Goal: Book appointment/travel/reservation

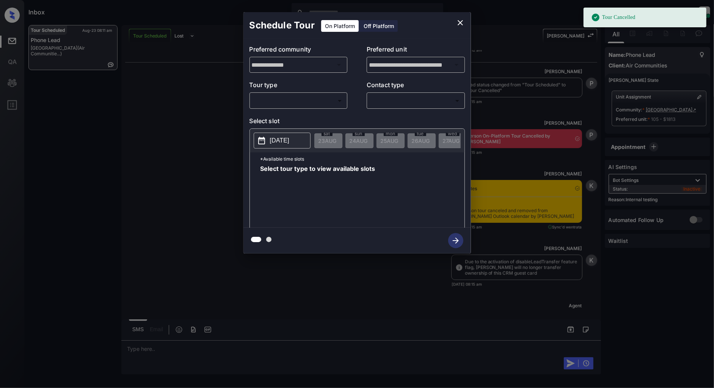
scroll to position [6622, 0]
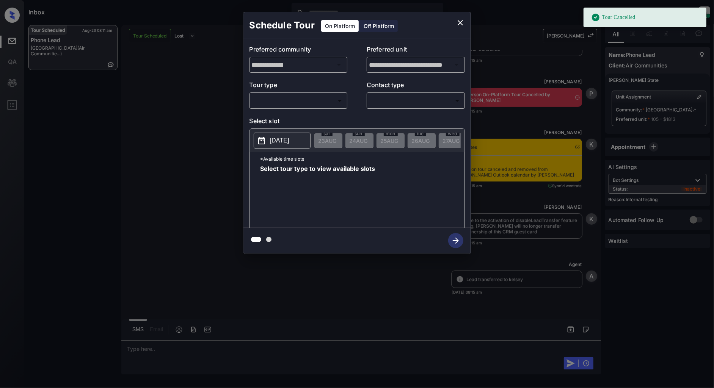
click at [301, 97] on body "Tour Cancelled Inbox Patrick Deasis Online Set yourself offline Set yourself on…" at bounding box center [357, 194] width 714 height 388
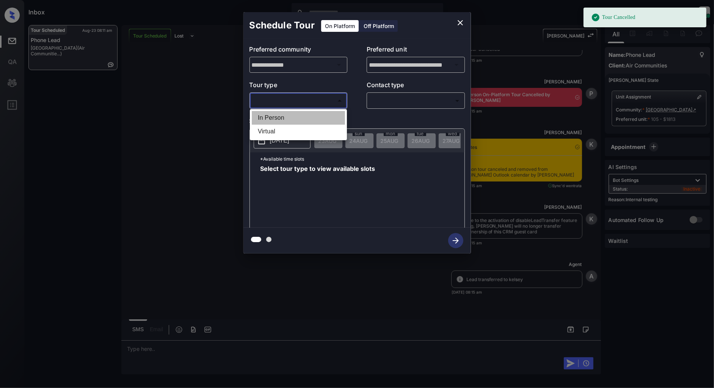
click at [287, 114] on li "In Person" at bounding box center [298, 118] width 93 height 14
type input "********"
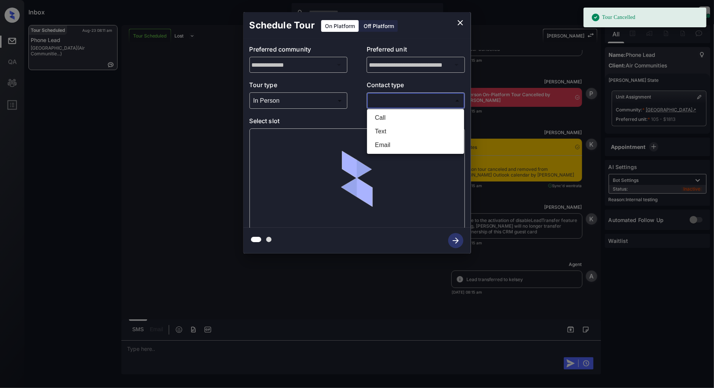
click at [418, 106] on body "Tour Cancelled Inbox Patrick Deasis Online Set yourself offline Set yourself on…" at bounding box center [357, 194] width 714 height 388
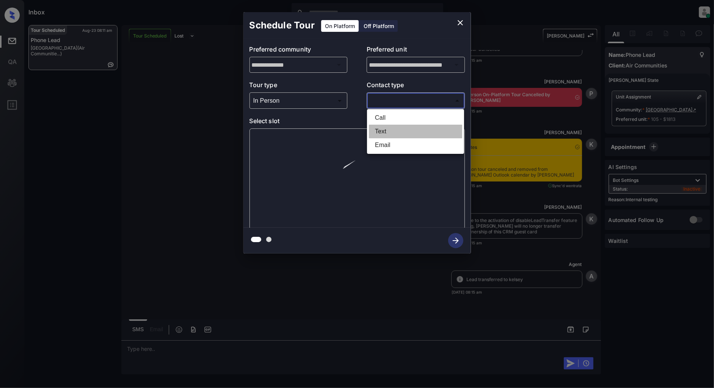
click at [379, 130] on li "Text" at bounding box center [415, 132] width 93 height 14
type input "****"
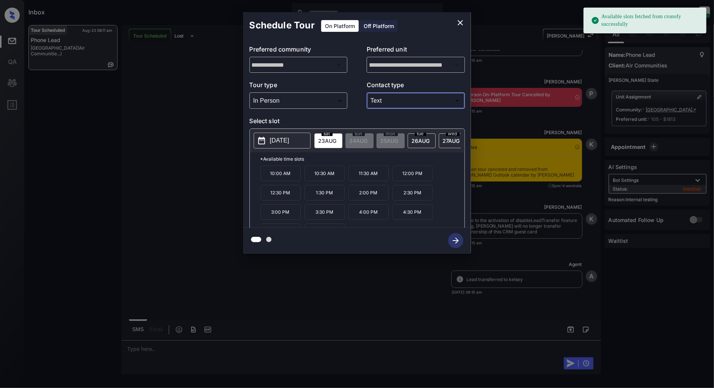
click at [282, 138] on p "2025-08-23" at bounding box center [279, 140] width 19 height 9
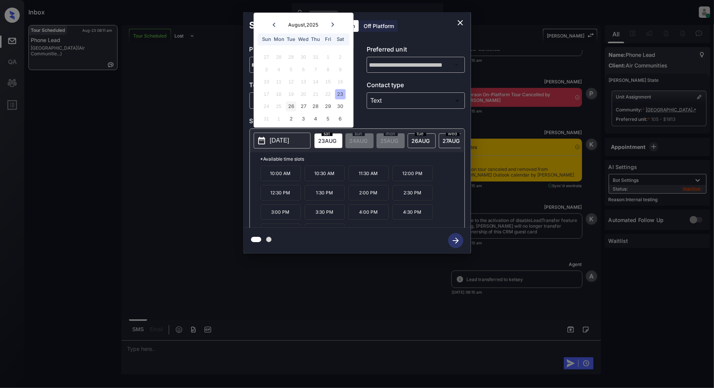
click at [289, 109] on div "26" at bounding box center [291, 107] width 10 height 10
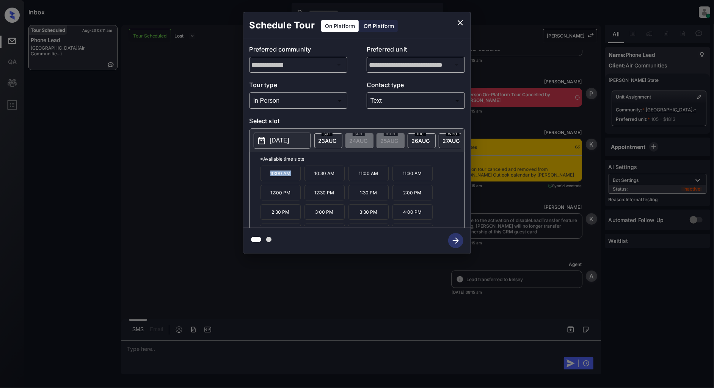
drag, startPoint x: 292, startPoint y: 180, endPoint x: 249, endPoint y: 179, distance: 42.8
click at [250, 179] on div "*Available time slots 10:00 AM 10:30 AM 11:00 AM 11:30 AM 12:00 PM 12:30 PM 1:3…" at bounding box center [357, 191] width 214 height 78
copy p "10:00 AM"
drag, startPoint x: 338, startPoint y: 198, endPoint x: 312, endPoint y: 199, distance: 26.2
click at [312, 199] on p "12:30 PM" at bounding box center [324, 193] width 40 height 16
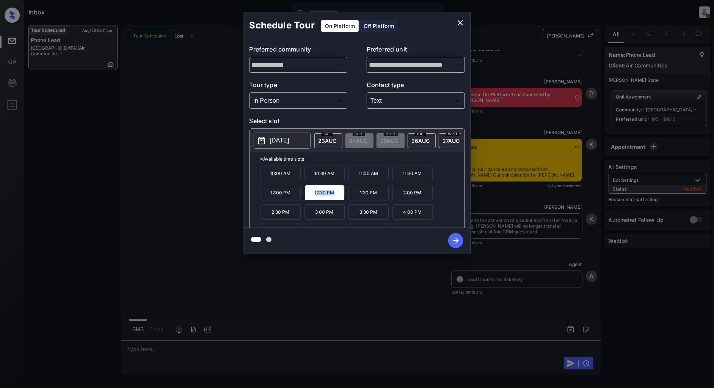
copy p "12:30 PM"
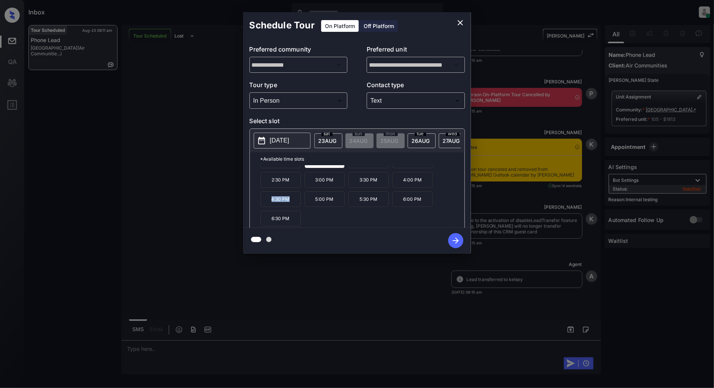
drag, startPoint x: 297, startPoint y: 205, endPoint x: 265, endPoint y: 205, distance: 31.5
click at [265, 205] on p "4:30 PM" at bounding box center [280, 199] width 40 height 16
copy p "4:30 PM"
click at [461, 23] on icon "close" at bounding box center [460, 22] width 9 height 9
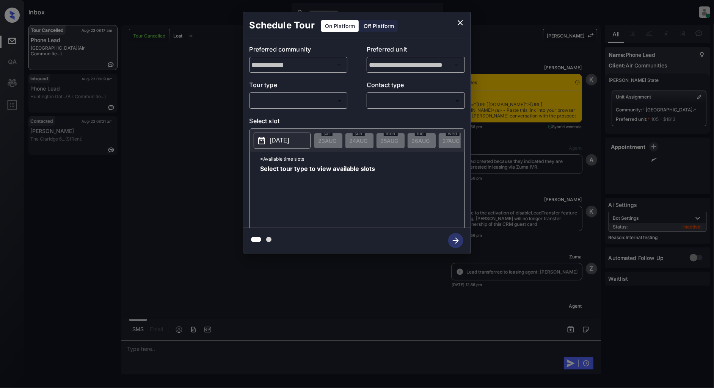
scroll to position [6975, 0]
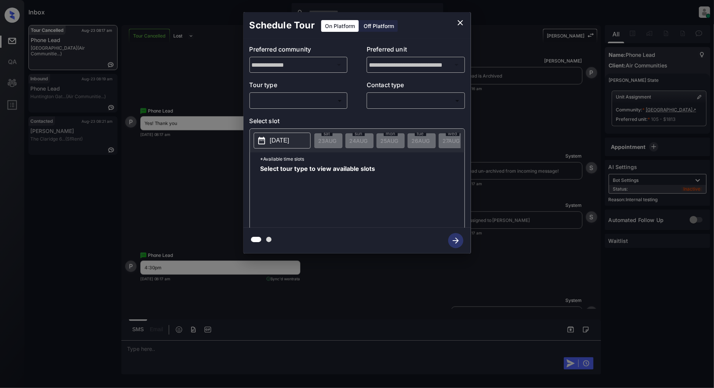
click at [301, 104] on body "Inbox Patrick Deasis Online Set yourself offline Set yourself on break Profile …" at bounding box center [357, 194] width 714 height 388
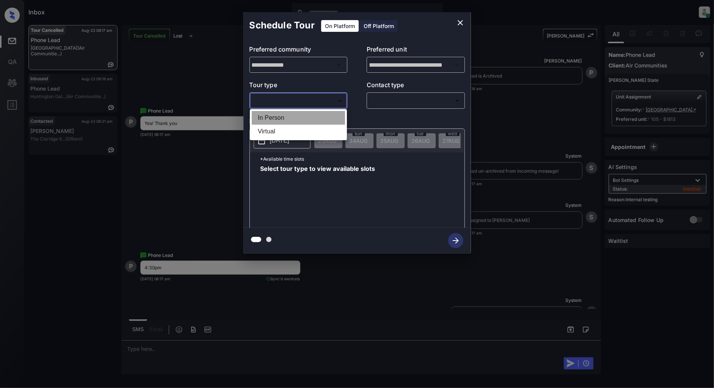
click at [288, 119] on li "In Person" at bounding box center [298, 118] width 93 height 14
type input "********"
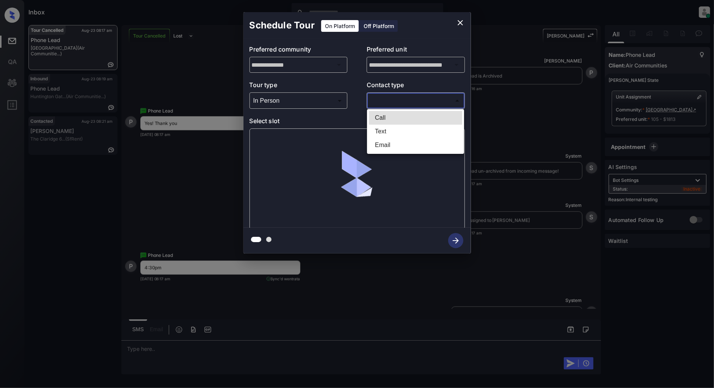
click at [407, 102] on body "Inbox Patrick Deasis Online Set yourself offline Set yourself on break Profile …" at bounding box center [357, 194] width 714 height 388
click at [399, 135] on li "Text" at bounding box center [415, 132] width 93 height 14
type input "****"
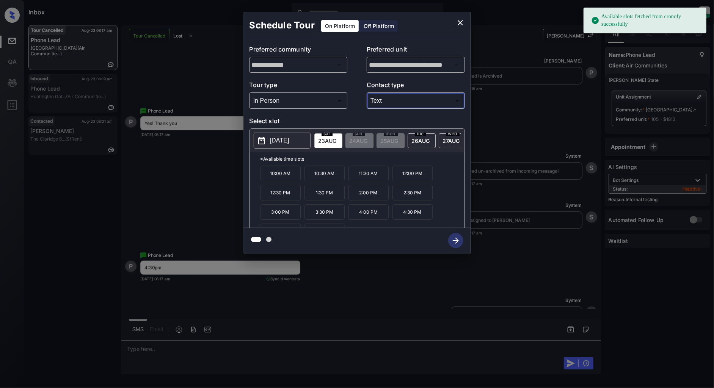
click at [337, 138] on span "26 AUG" at bounding box center [327, 141] width 18 height 6
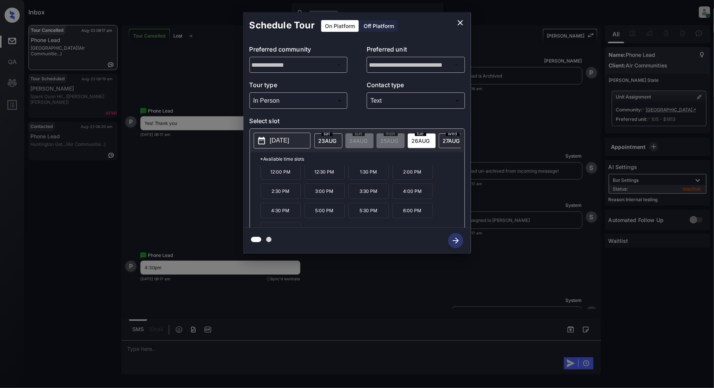
scroll to position [32, 0]
click at [286, 205] on p "4:30 PM" at bounding box center [280, 199] width 40 height 16
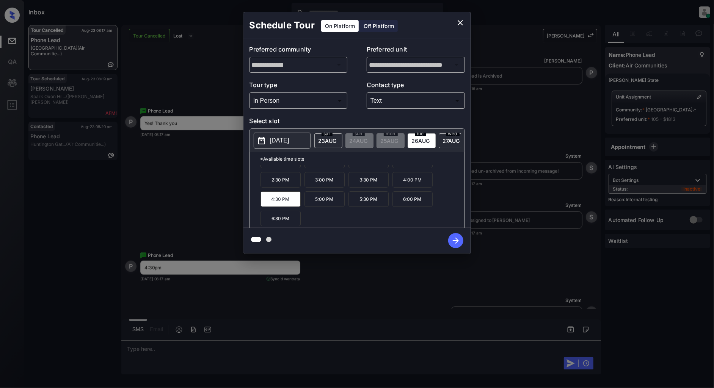
click at [453, 240] on icon "button" at bounding box center [455, 240] width 15 height 15
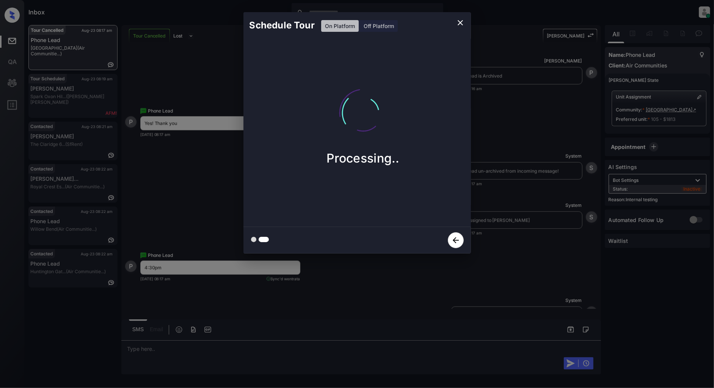
click at [449, 230] on button "button" at bounding box center [455, 240] width 24 height 20
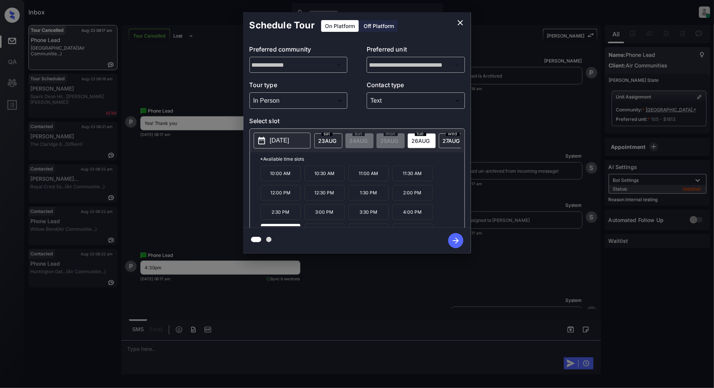
click at [459, 21] on icon "close" at bounding box center [459, 22] width 5 height 5
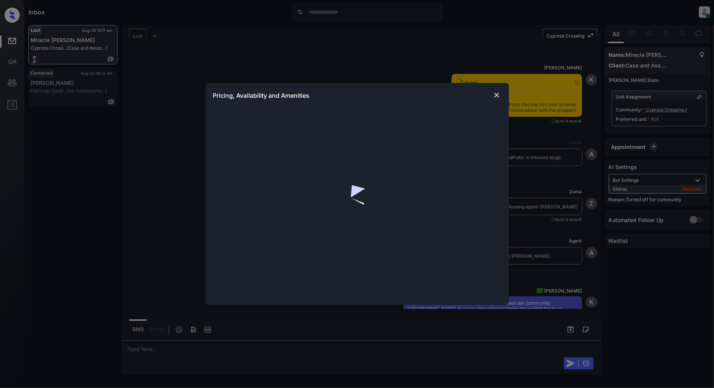
scroll to position [8362, 0]
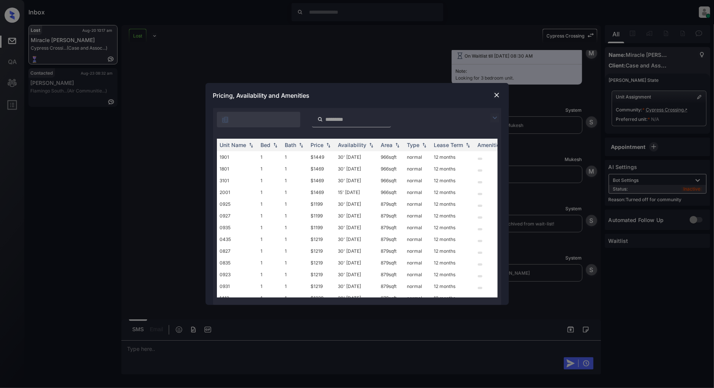
click at [493, 114] on img at bounding box center [494, 117] width 9 height 9
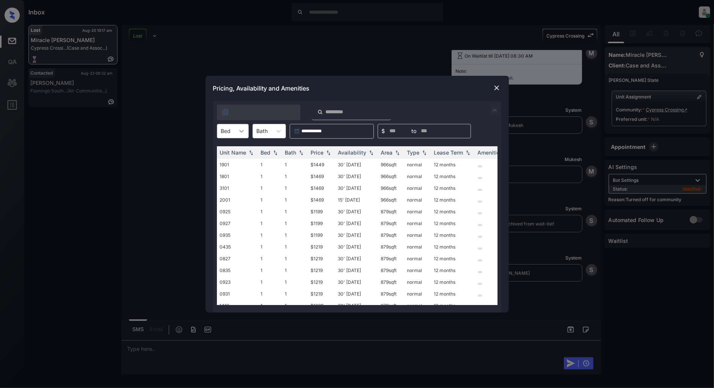
click at [240, 129] on icon at bounding box center [242, 131] width 8 height 8
click at [293, 24] on div "**********" at bounding box center [357, 194] width 714 height 388
click at [357, 48] on div "**********" at bounding box center [357, 194] width 714 height 388
click at [496, 88] on img at bounding box center [497, 88] width 8 height 8
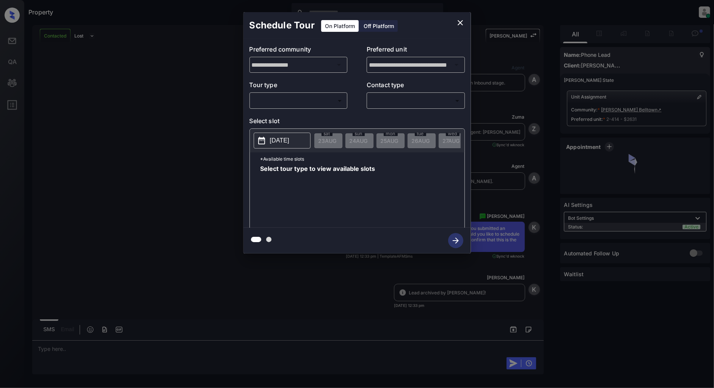
scroll to position [1213, 0]
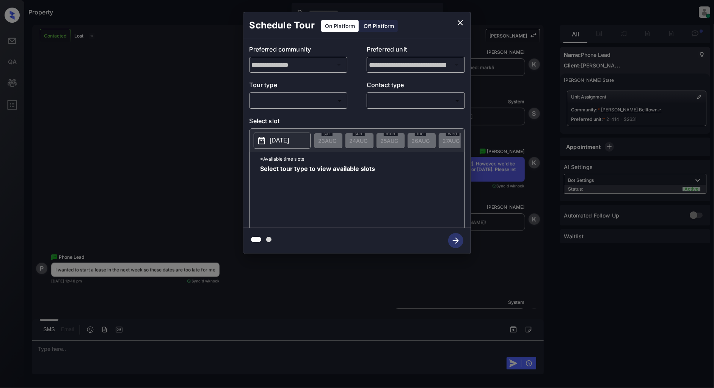
click at [316, 103] on body "Property [PERSON_NAME] Online Set yourself offline Set yourself on break Profil…" at bounding box center [357, 194] width 714 height 388
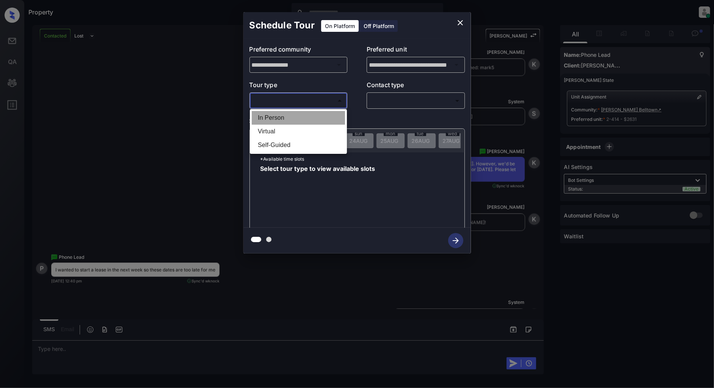
click at [299, 119] on li "In Person" at bounding box center [298, 118] width 93 height 14
type input "********"
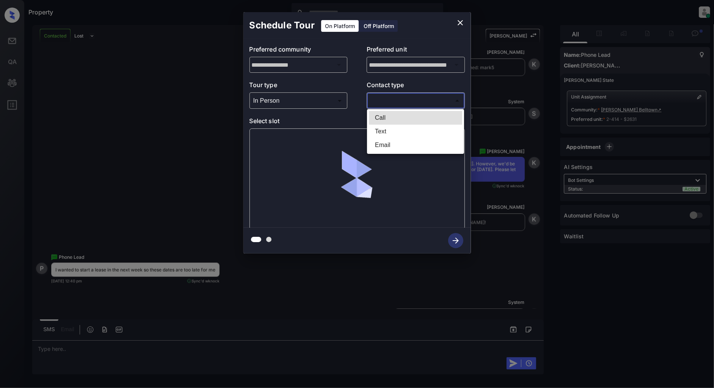
click at [399, 102] on body "Property Patrick Deasis Online Set yourself offline Set yourself on break Profi…" at bounding box center [357, 194] width 714 height 388
click at [393, 129] on li "Text" at bounding box center [415, 132] width 93 height 14
type input "****"
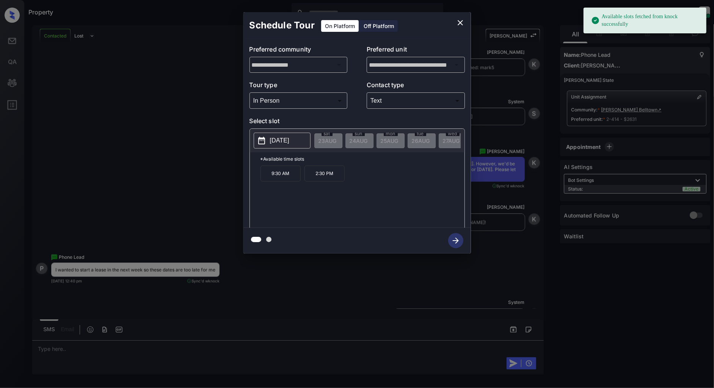
click at [292, 147] on button "2025-09-02" at bounding box center [282, 141] width 57 height 16
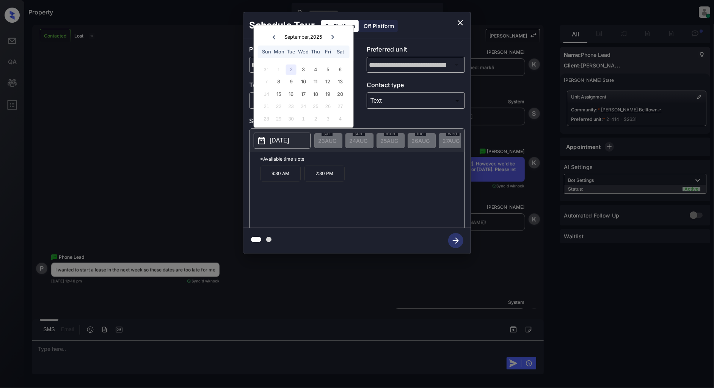
click at [459, 22] on icon "close" at bounding box center [460, 22] width 9 height 9
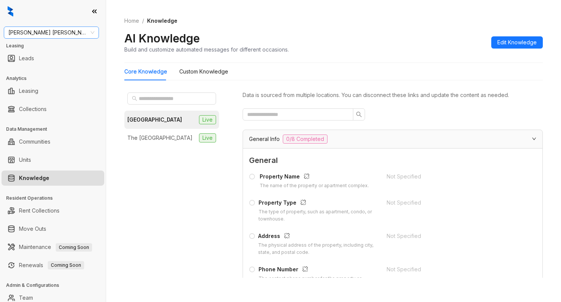
click at [66, 38] on span "[PERSON_NAME] [PERSON_NAME]" at bounding box center [51, 32] width 86 height 11
type input "*****"
click at [40, 44] on div "Magnolia Capital" at bounding box center [51, 48] width 83 height 8
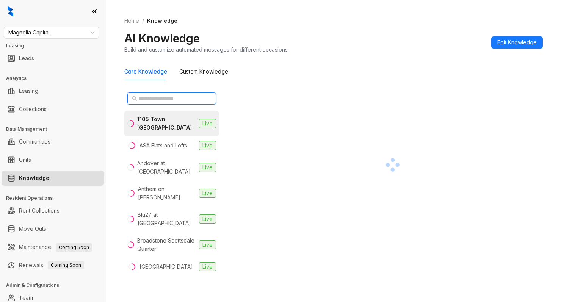
click at [171, 99] on input "text" at bounding box center [172, 98] width 67 height 8
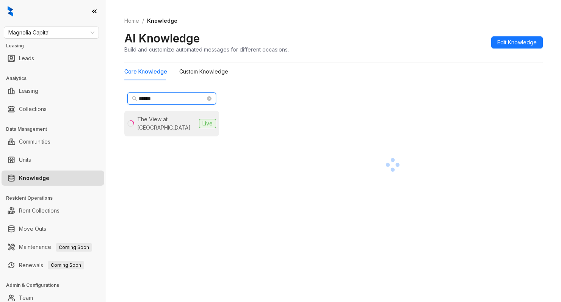
type input "******"
click at [172, 119] on div "The View at Shelby Farms" at bounding box center [166, 123] width 59 height 17
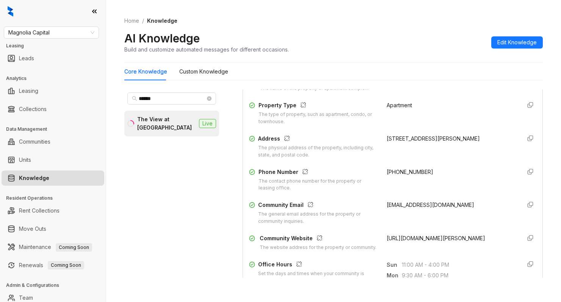
scroll to position [101, 0]
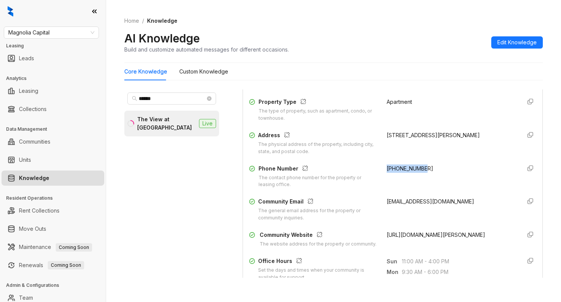
drag, startPoint x: 424, startPoint y: 167, endPoint x: 372, endPoint y: 167, distance: 52.3
click at [372, 167] on div "Phone Number The contact phone number for the property or leasing office. +1913…" at bounding box center [392, 176] width 287 height 24
copy span "+19132705992"
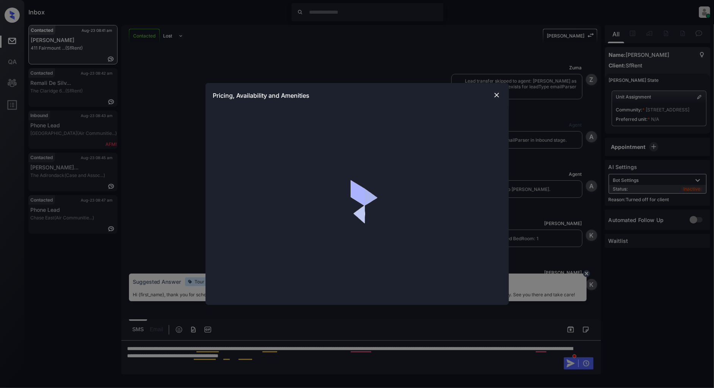
scroll to position [1483, 0]
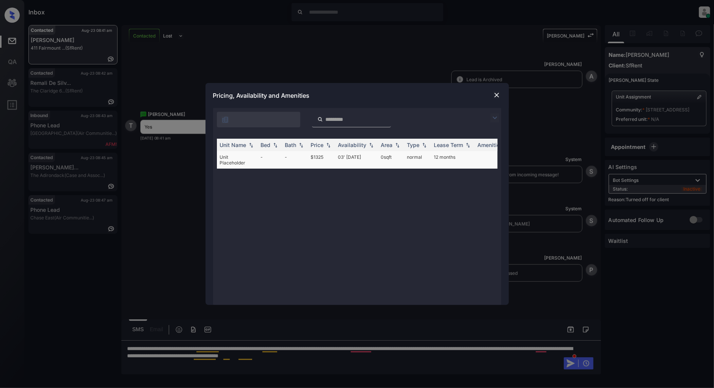
click at [270, 161] on td "-" at bounding box center [270, 159] width 24 height 17
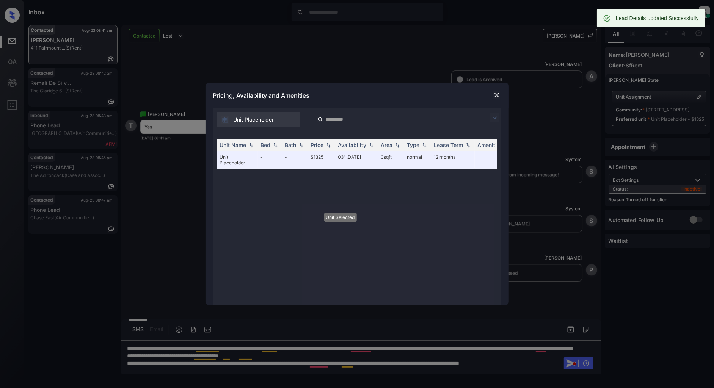
click at [495, 97] on img at bounding box center [497, 95] width 8 height 8
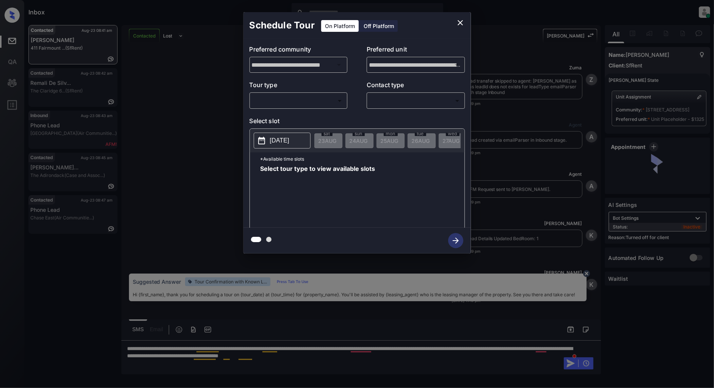
scroll to position [1534, 0]
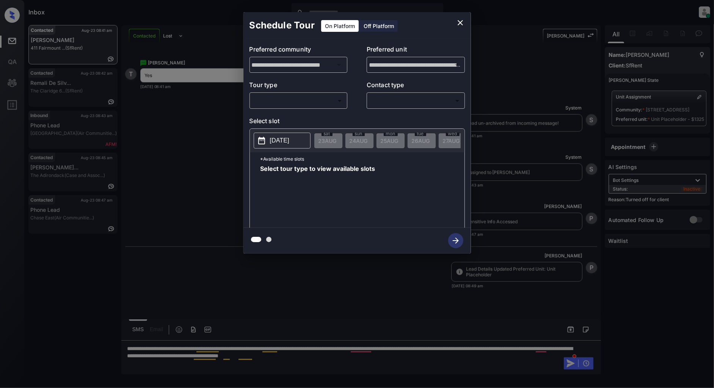
click at [379, 26] on div "Off Platform" at bounding box center [379, 26] width 38 height 12
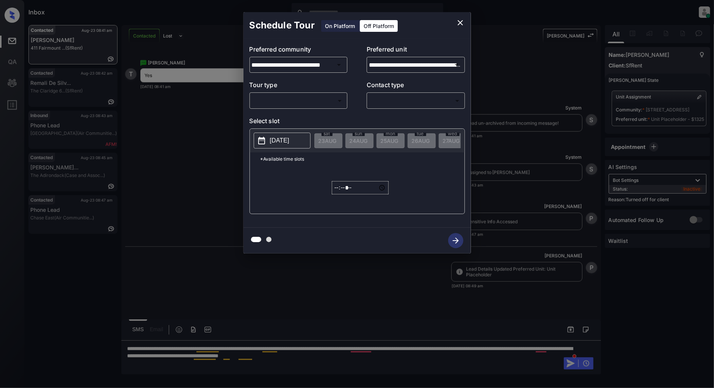
click at [297, 97] on body "Inbox Patrick Deasis Online Set yourself offline Set yourself on break Profile …" at bounding box center [357, 194] width 714 height 388
click at [296, 123] on li "In Person" at bounding box center [298, 118] width 93 height 14
type input "********"
click at [381, 101] on body "Inbox Patrick Deasis Online Set yourself offline Set yourself on break Profile …" at bounding box center [357, 194] width 714 height 388
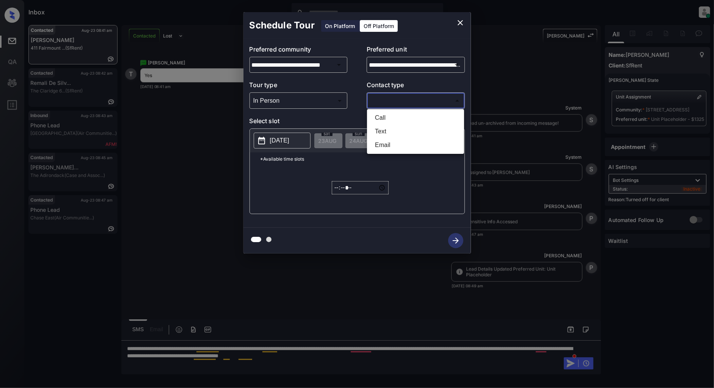
click at [382, 131] on li "Text" at bounding box center [415, 132] width 93 height 14
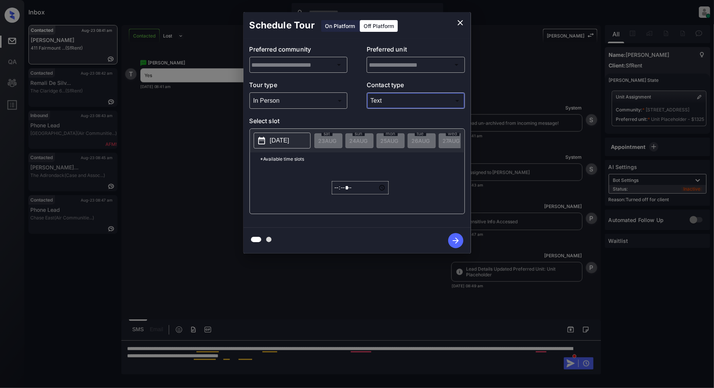
type input "****"
type input "**********"
click at [270, 142] on p "[DATE]" at bounding box center [279, 140] width 19 height 9
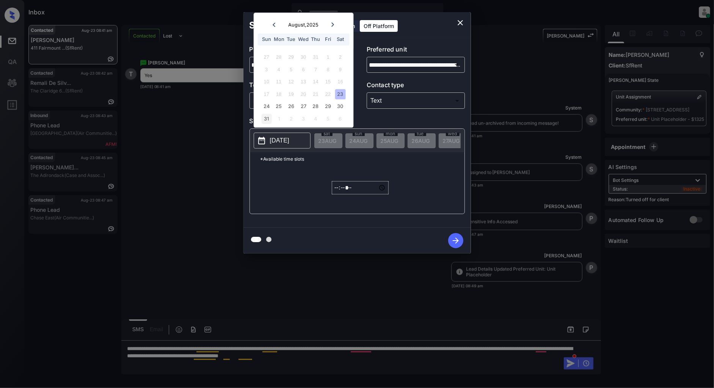
click at [269, 119] on div "31" at bounding box center [266, 119] width 10 height 10
click at [334, 191] on input "*****" at bounding box center [360, 187] width 57 height 13
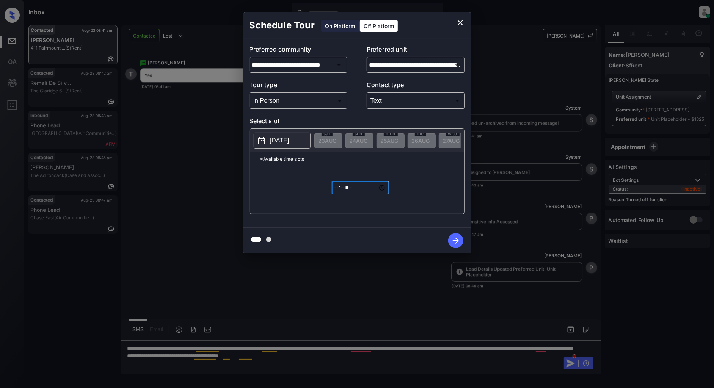
type input "*****"
click at [449, 237] on icon "button" at bounding box center [455, 240] width 15 height 15
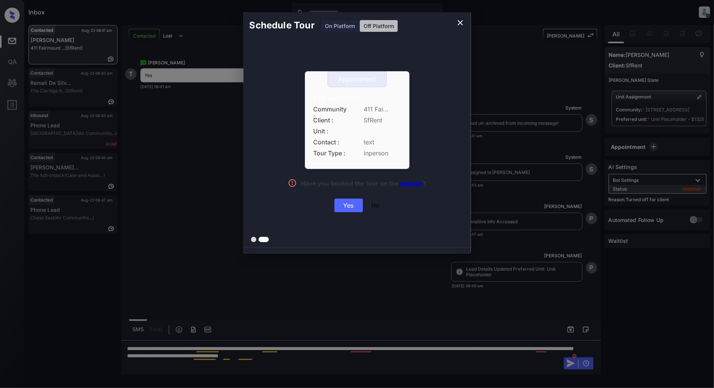
click at [348, 206] on div "Yes" at bounding box center [348, 206] width 28 height 14
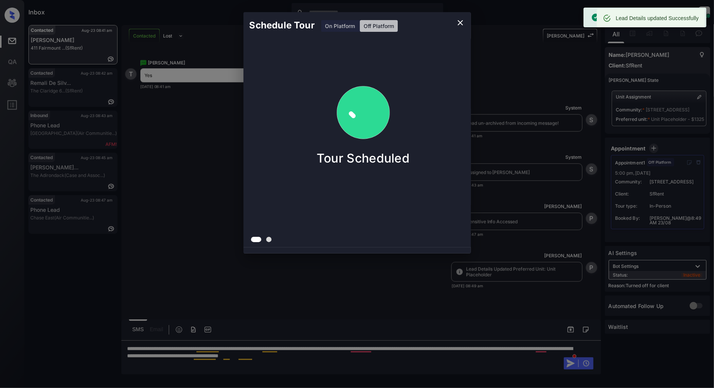
click at [460, 23] on icon "close" at bounding box center [460, 22] width 9 height 9
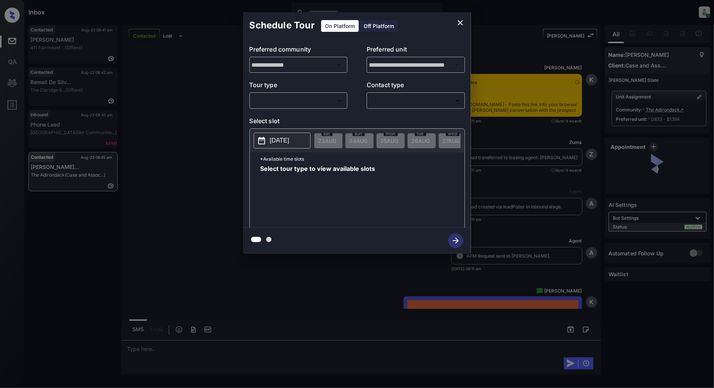
scroll to position [1511, 0]
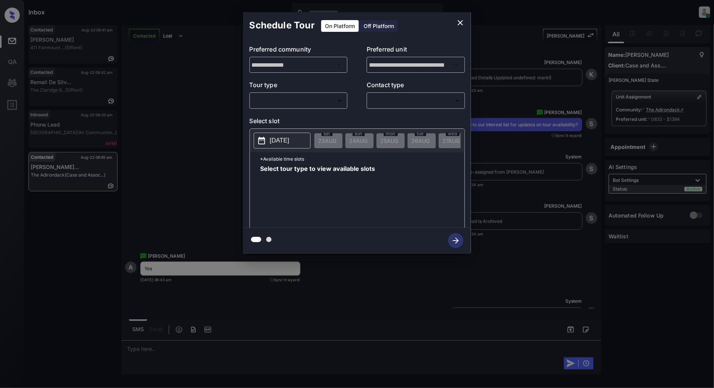
click at [323, 100] on body "Inbox [PERSON_NAME] Online Set yourself offline Set yourself on break Profile S…" at bounding box center [357, 194] width 714 height 388
click at [290, 118] on li "In Person" at bounding box center [298, 118] width 93 height 14
type input "********"
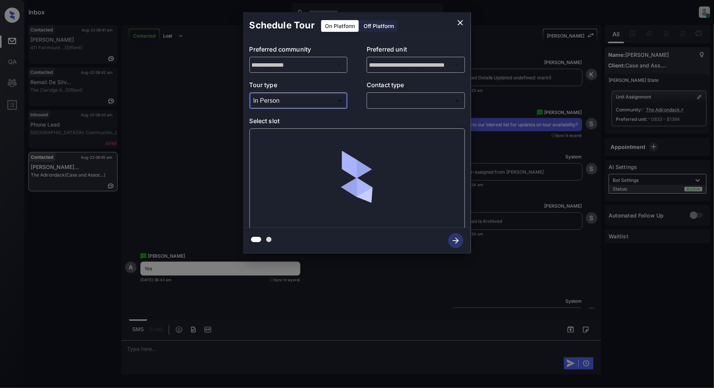
click at [395, 94] on div "​ ​" at bounding box center [415, 100] width 98 height 16
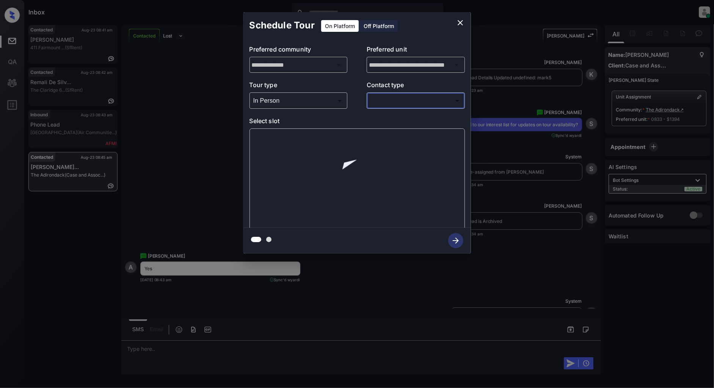
click at [404, 100] on body "Inbox [PERSON_NAME] Online Set yourself offline Set yourself on break Profile S…" at bounding box center [357, 194] width 714 height 388
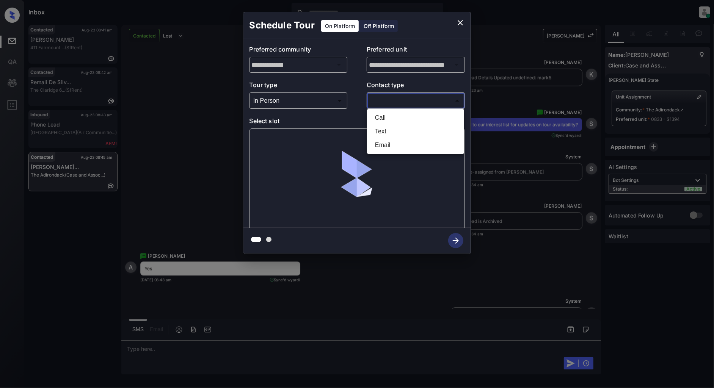
click at [402, 130] on li "Text" at bounding box center [415, 132] width 93 height 14
type input "****"
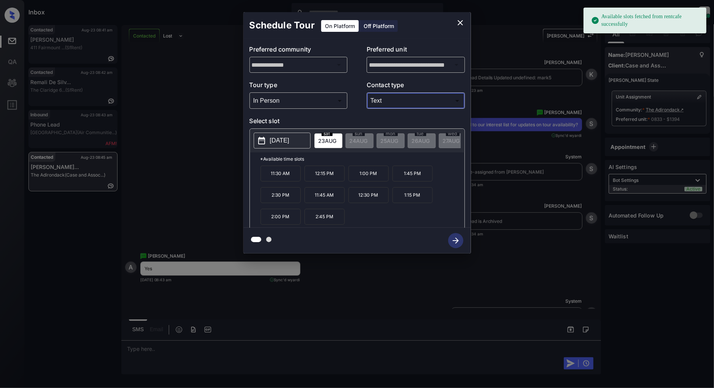
click at [278, 144] on p "2025-08-23" at bounding box center [279, 140] width 19 height 9
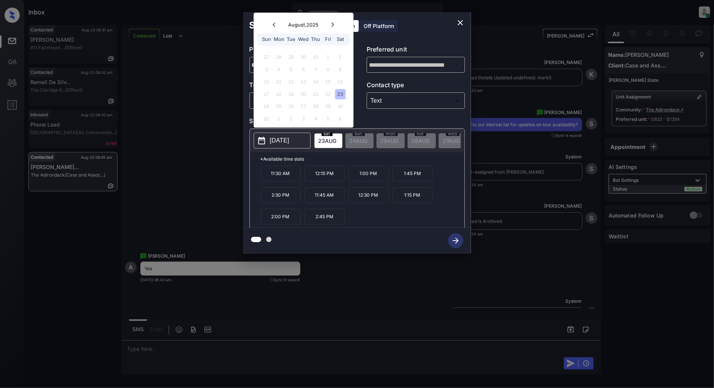
click at [459, 20] on icon "close" at bounding box center [460, 22] width 9 height 9
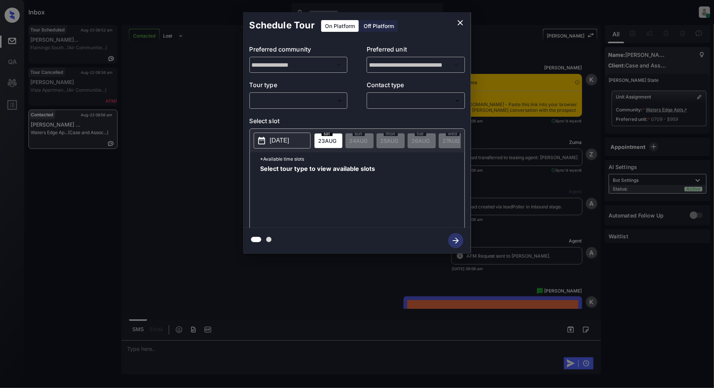
scroll to position [1800, 0]
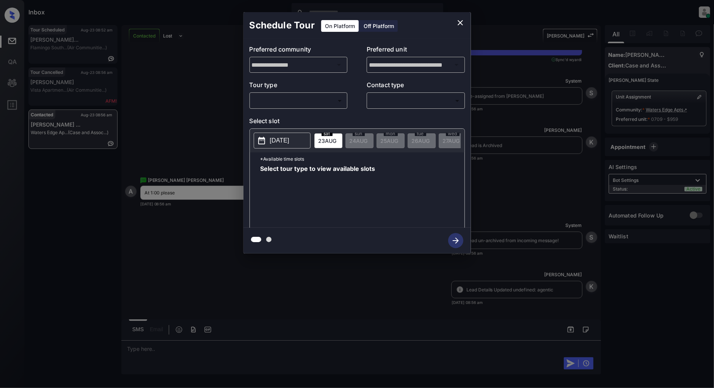
click at [304, 106] on body "Inbox Patrick Deasis Online Set yourself offline Set yourself on break Profile …" at bounding box center [357, 194] width 714 height 388
click at [296, 115] on li "In Person" at bounding box center [298, 118] width 93 height 14
type input "********"
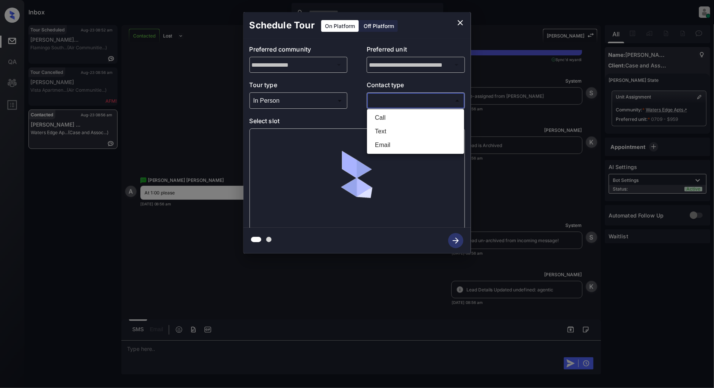
click at [388, 101] on body "Inbox Patrick Deasis Online Set yourself offline Set yourself on break Profile …" at bounding box center [357, 194] width 714 height 388
click at [396, 130] on li "Text" at bounding box center [415, 132] width 93 height 14
type input "****"
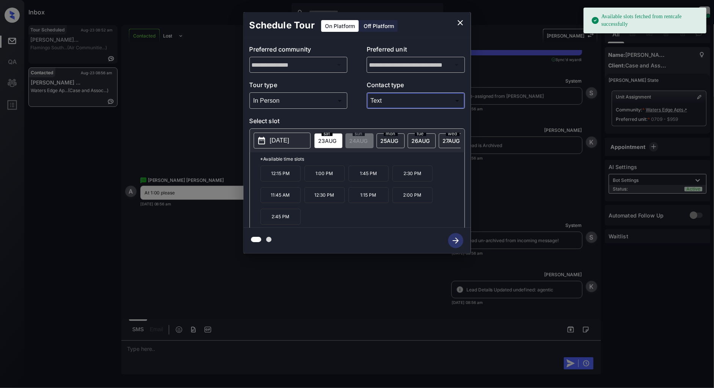
click at [323, 177] on p "1:00 PM" at bounding box center [324, 174] width 40 height 16
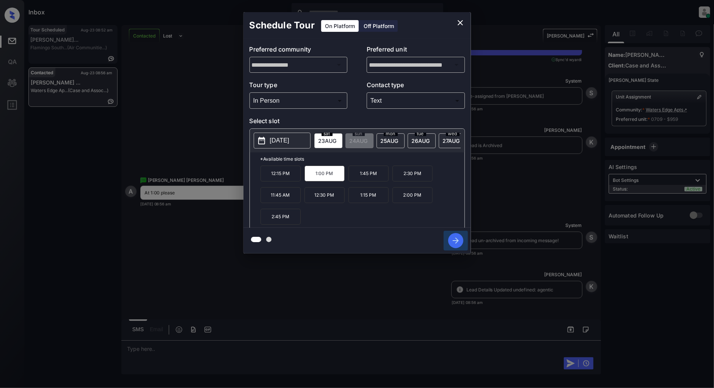
click at [456, 243] on icon "button" at bounding box center [455, 240] width 15 height 15
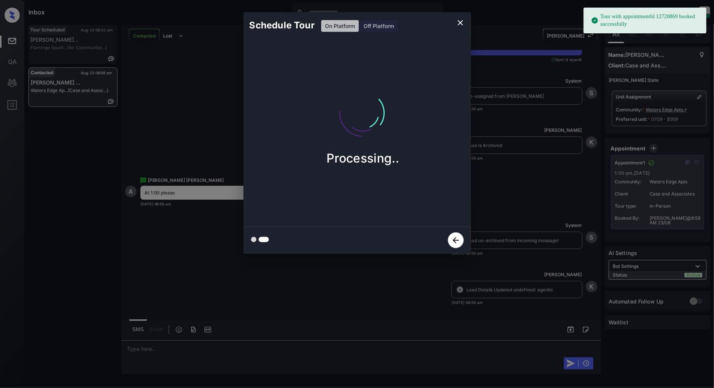
click at [465, 21] on button "close" at bounding box center [459, 22] width 15 height 15
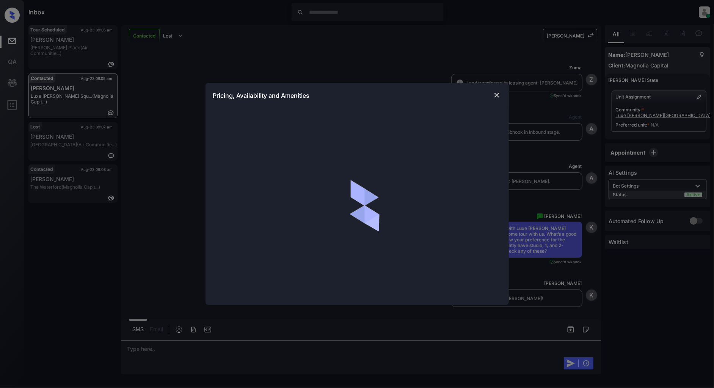
scroll to position [1076, 0]
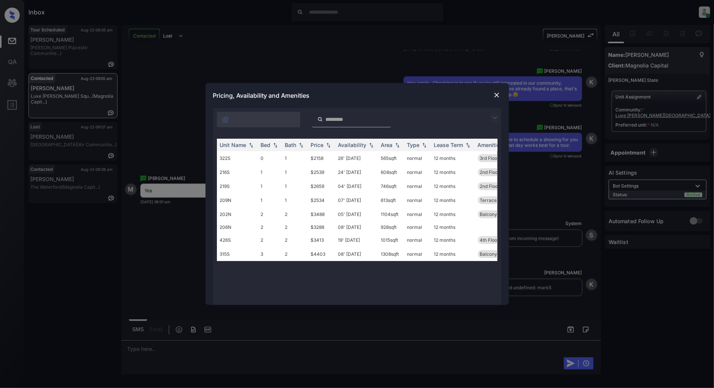
click at [499, 116] on div at bounding box center [496, 117] width 9 height 9
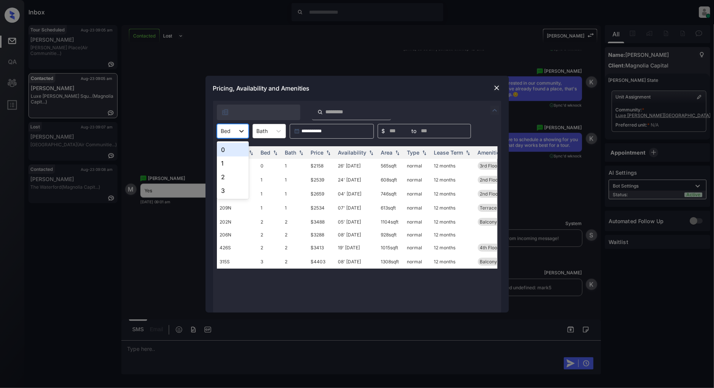
click at [239, 133] on icon at bounding box center [242, 131] width 8 height 8
click at [222, 175] on div "2" at bounding box center [233, 177] width 32 height 14
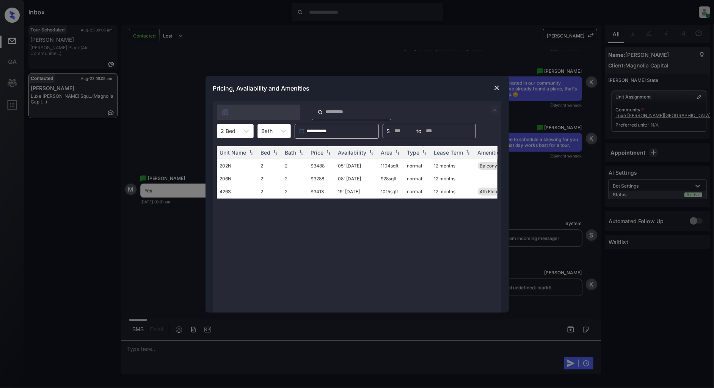
click at [493, 88] on img at bounding box center [497, 88] width 8 height 8
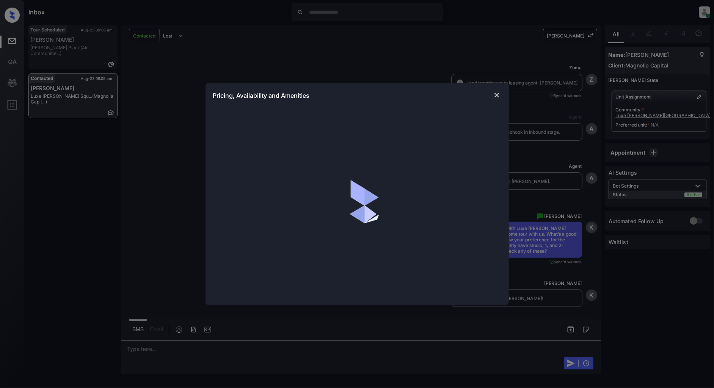
scroll to position [1286, 0]
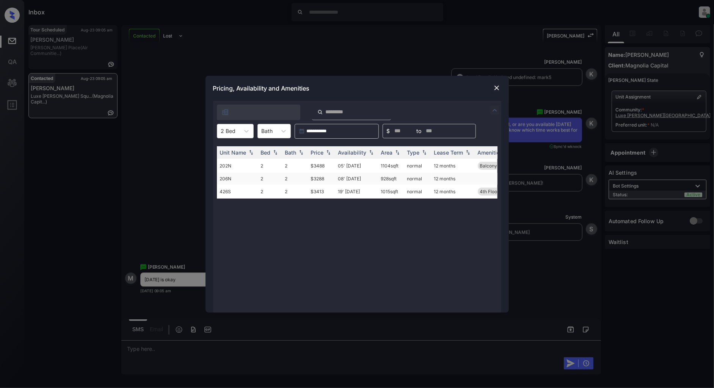
click at [333, 177] on td "$3288" at bounding box center [321, 179] width 27 height 12
drag, startPoint x: 330, startPoint y: 178, endPoint x: 302, endPoint y: 177, distance: 28.1
click at [302, 177] on tr "206N 2 2 $3288 08' [DATE] 928 sqft normal 12 months" at bounding box center [415, 179] width 396 height 12
copy tr "$3288"
click at [323, 151] on div "Price" at bounding box center [317, 152] width 13 height 6
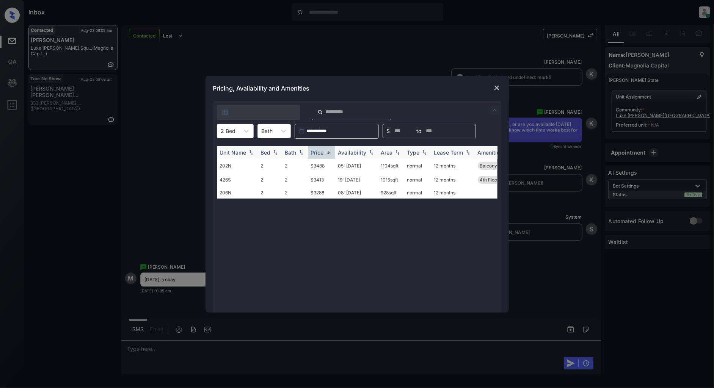
click at [323, 151] on div "Price" at bounding box center [317, 152] width 13 height 6
drag, startPoint x: 329, startPoint y: 164, endPoint x: 301, endPoint y: 163, distance: 28.1
click at [301, 163] on tr "206N 2 2 $3288 08' [DATE] 928 sqft normal 12 months" at bounding box center [415, 165] width 396 height 12
copy tr "$3288"
click at [328, 150] on img at bounding box center [328, 153] width 8 height 6
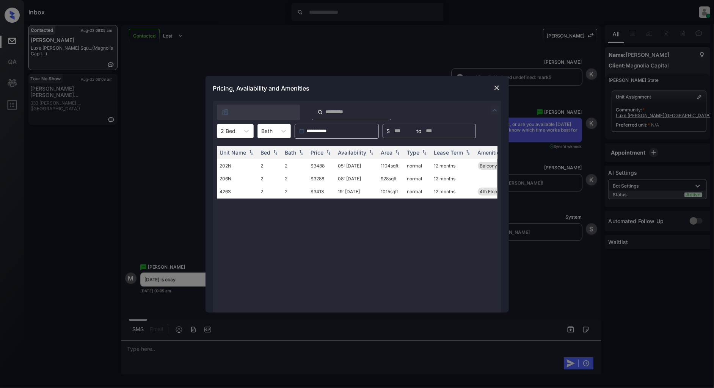
click at [495, 89] on img at bounding box center [497, 88] width 8 height 8
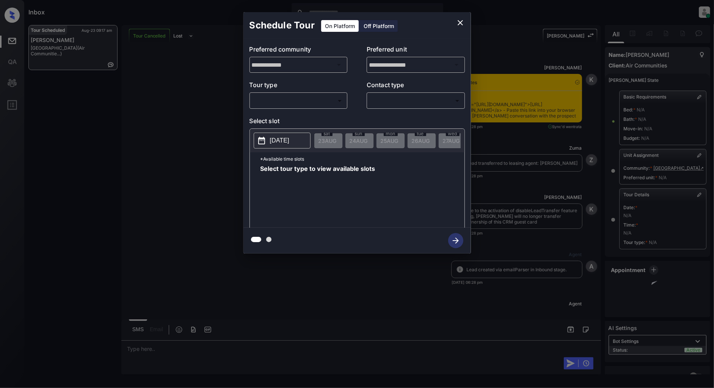
scroll to position [5184, 0]
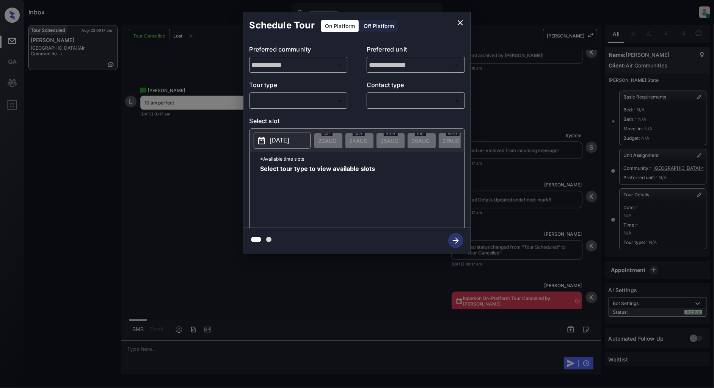
click at [467, 22] on button "close" at bounding box center [459, 22] width 15 height 15
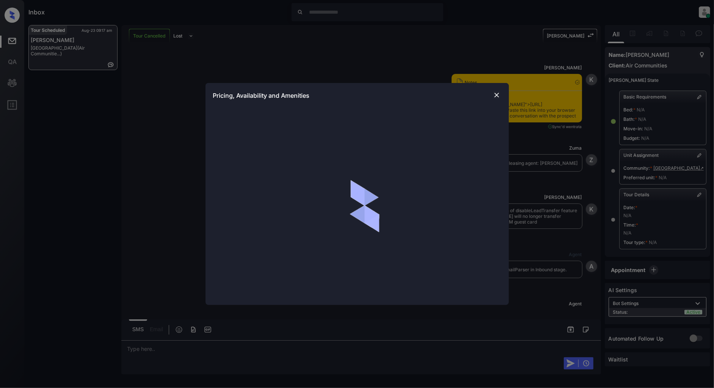
scroll to position [2741, 0]
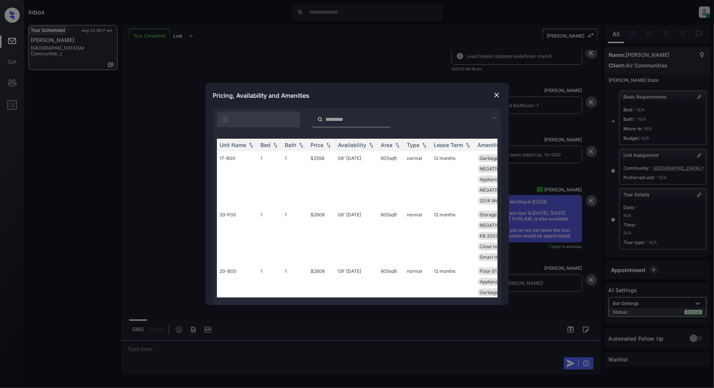
click at [494, 116] on img at bounding box center [494, 117] width 9 height 9
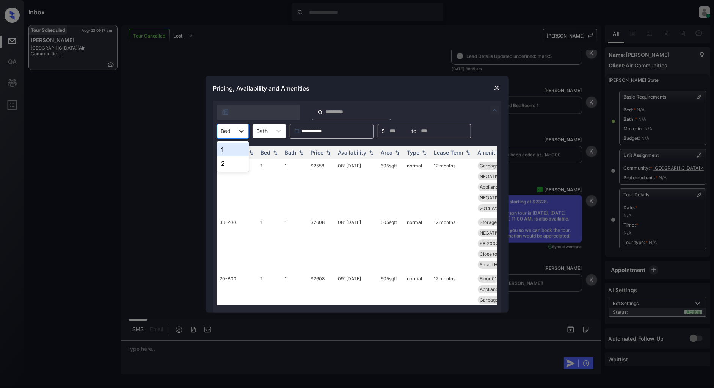
click at [245, 132] on div at bounding box center [242, 131] width 14 height 14
click at [232, 153] on div "1" at bounding box center [233, 150] width 32 height 14
click at [330, 150] on img at bounding box center [328, 152] width 8 height 5
click at [330, 150] on img at bounding box center [328, 153] width 8 height 6
click at [317, 164] on td "$2328" at bounding box center [321, 187] width 27 height 56
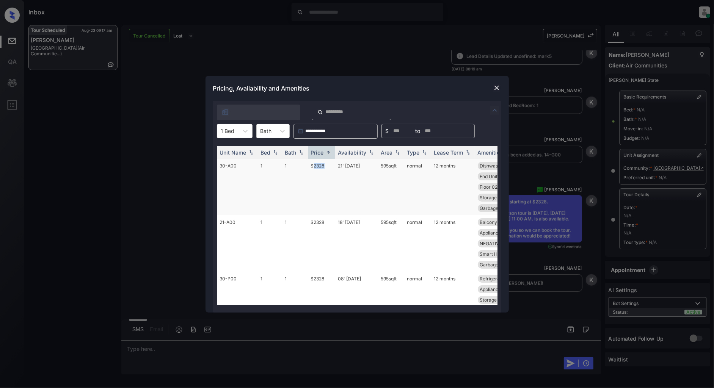
click at [317, 164] on td "$2328" at bounding box center [321, 187] width 27 height 56
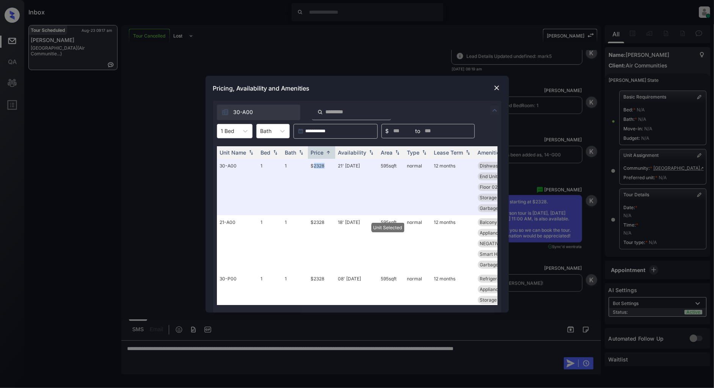
click at [499, 90] on img at bounding box center [497, 88] width 8 height 8
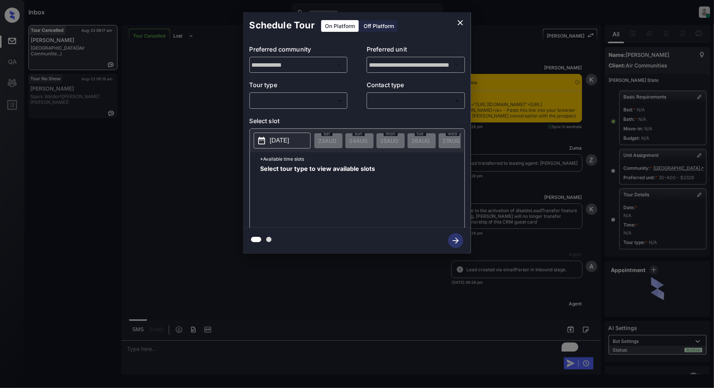
scroll to position [5444, 0]
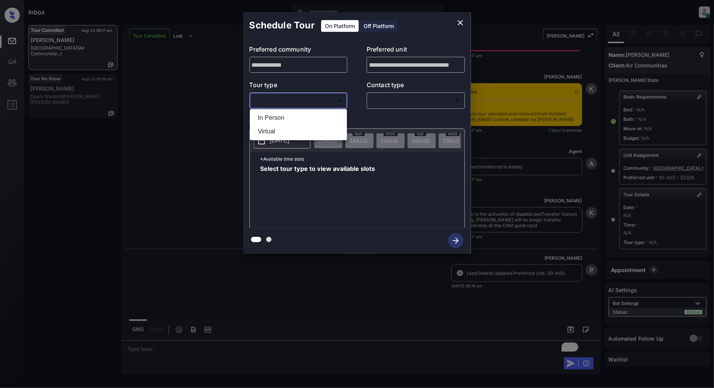
click at [312, 99] on body "Inbox Patrick Deasis Online Set yourself offline Set yourself on break Profile …" at bounding box center [357, 194] width 714 height 388
click at [290, 116] on li "In Person" at bounding box center [298, 118] width 93 height 14
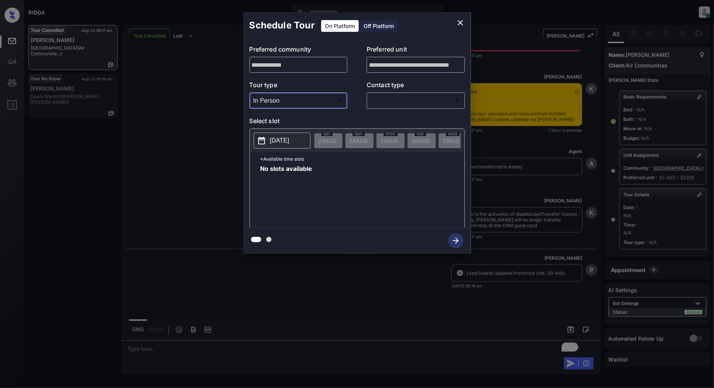
type input "********"
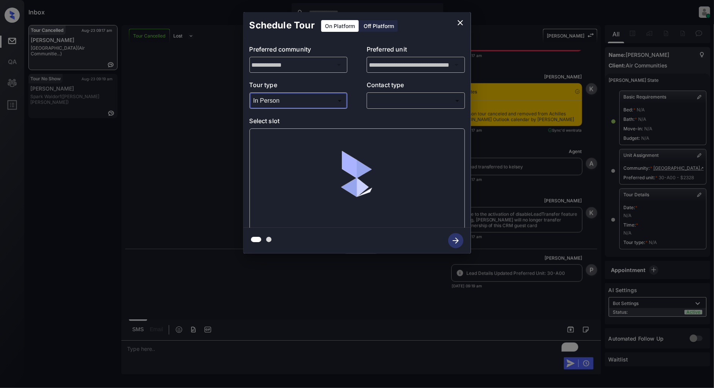
click at [378, 103] on body "Inbox Patrick Deasis Online Set yourself offline Set yourself on break Profile …" at bounding box center [357, 194] width 714 height 388
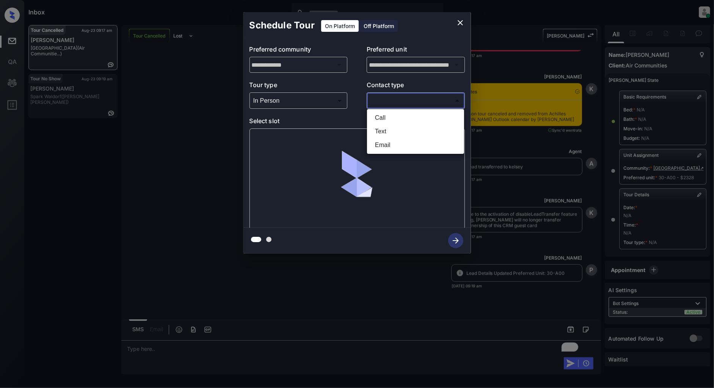
click at [383, 134] on li "Text" at bounding box center [415, 132] width 93 height 14
type input "****"
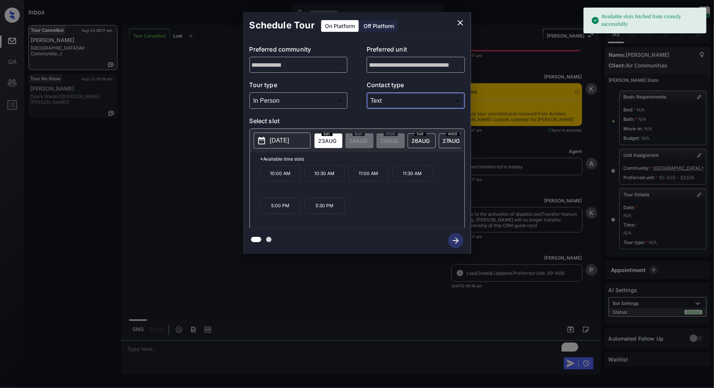
click at [272, 137] on p "2025-08-23" at bounding box center [279, 140] width 19 height 9
click at [274, 179] on p "10:00 AM" at bounding box center [280, 174] width 40 height 16
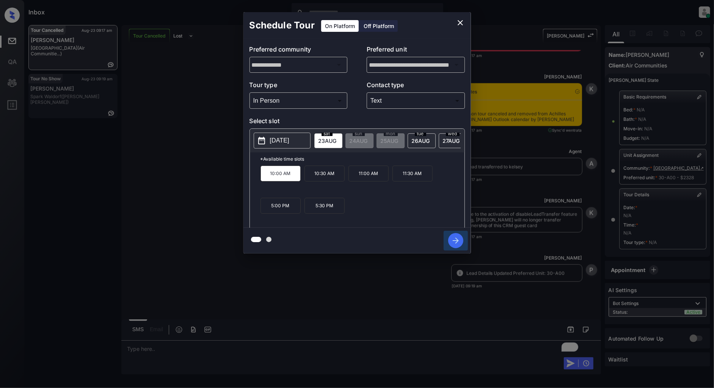
click at [452, 240] on icon "button" at bounding box center [455, 240] width 15 height 15
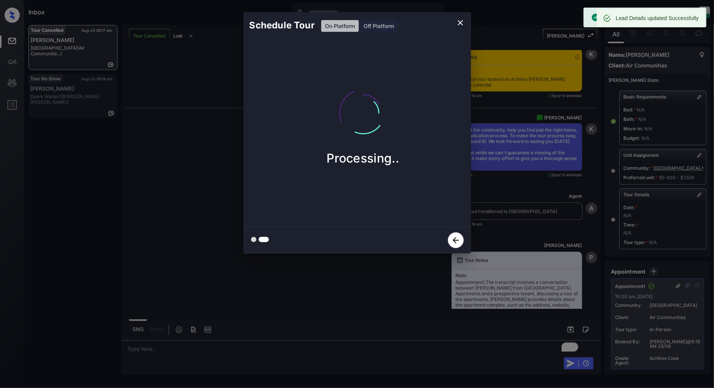
scroll to position [5874, 0]
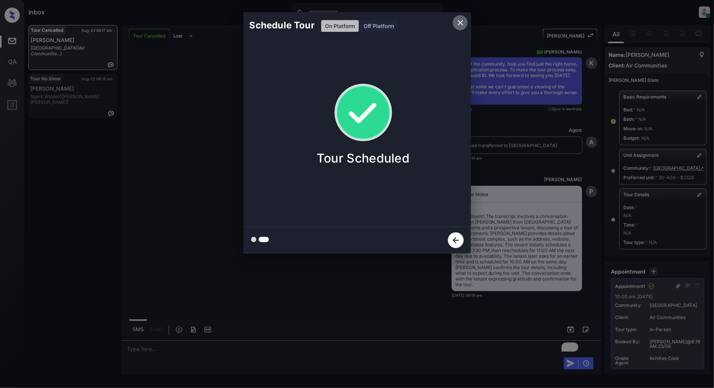
click at [461, 21] on icon "close" at bounding box center [459, 22] width 5 height 5
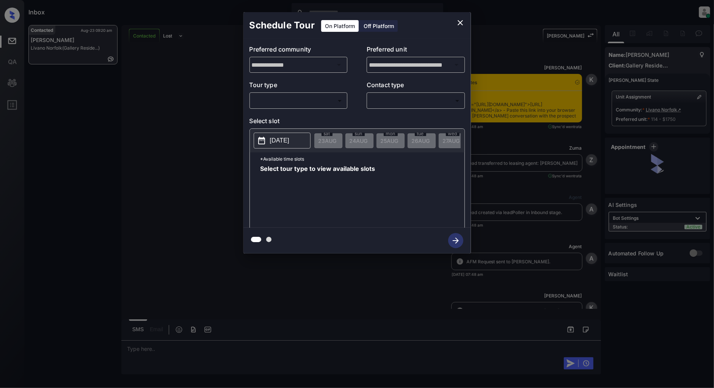
scroll to position [499, 0]
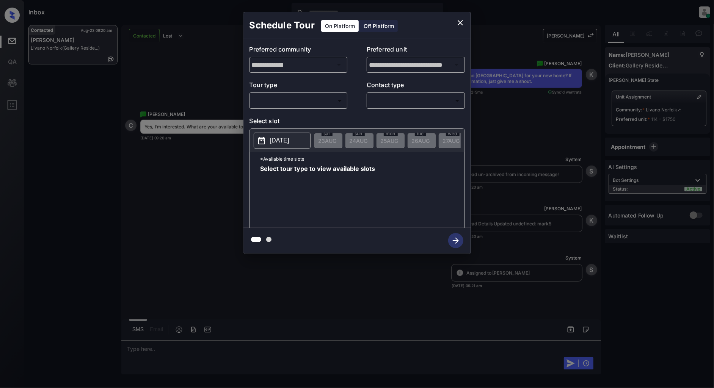
click at [302, 104] on body "Inbox [PERSON_NAME] Online Set yourself offline Set yourself on break Profile S…" at bounding box center [357, 194] width 714 height 388
click at [282, 120] on li "In Person" at bounding box center [298, 118] width 93 height 14
type input "********"
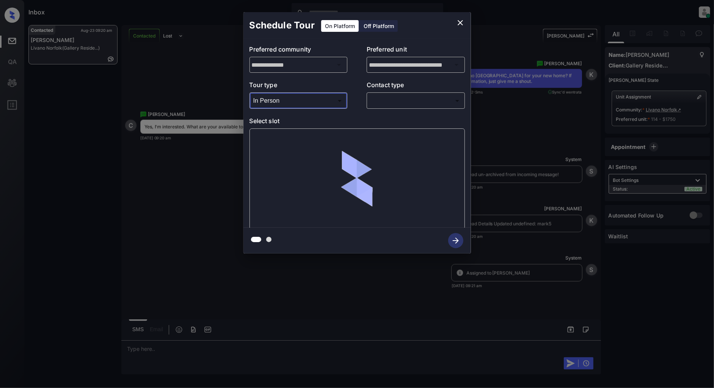
click at [381, 105] on body "Inbox [PERSON_NAME] Online Set yourself offline Set yourself on break Profile S…" at bounding box center [357, 194] width 714 height 388
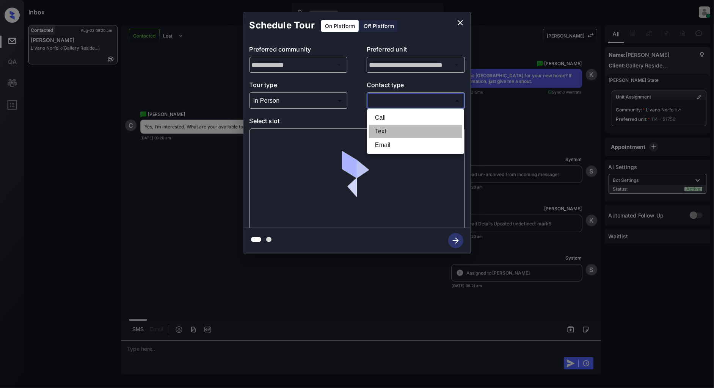
click at [376, 129] on li "Text" at bounding box center [415, 132] width 93 height 14
type input "****"
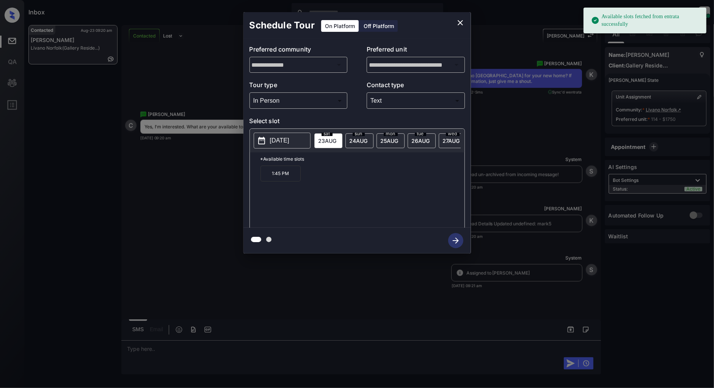
click at [287, 142] on p "[DATE]" at bounding box center [279, 140] width 19 height 9
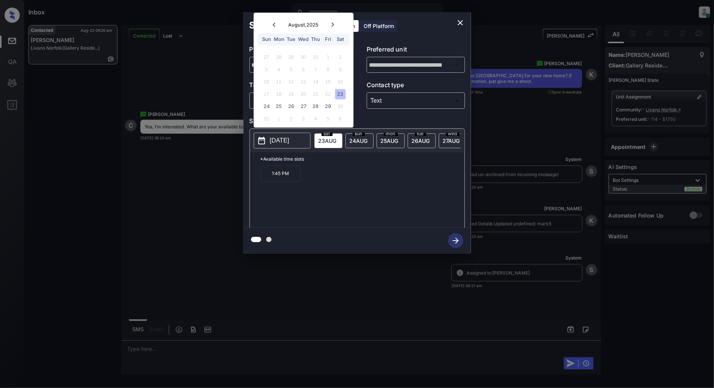
click at [460, 21] on icon "close" at bounding box center [460, 22] width 9 height 9
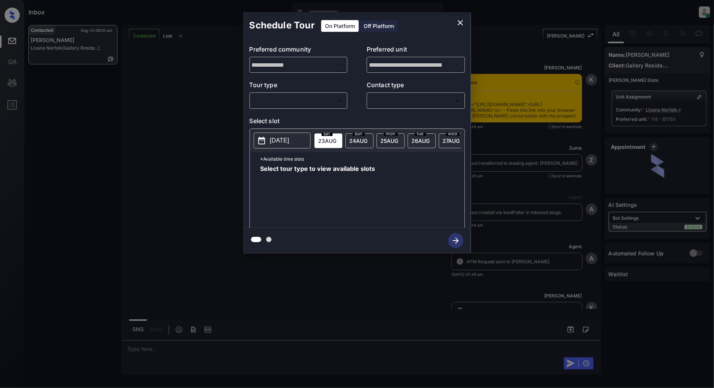
scroll to position [499, 0]
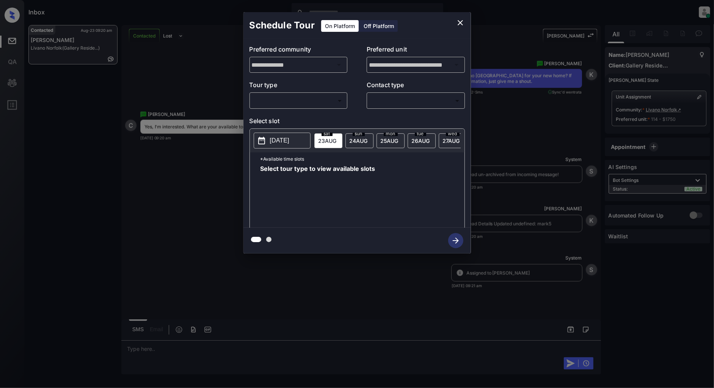
click at [287, 103] on body "Inbox [PERSON_NAME] Online Set yourself offline Set yourself on break Profile S…" at bounding box center [357, 194] width 714 height 388
click at [182, 164] on div at bounding box center [357, 194] width 714 height 388
click at [188, 172] on div "**********" at bounding box center [357, 133] width 714 height 266
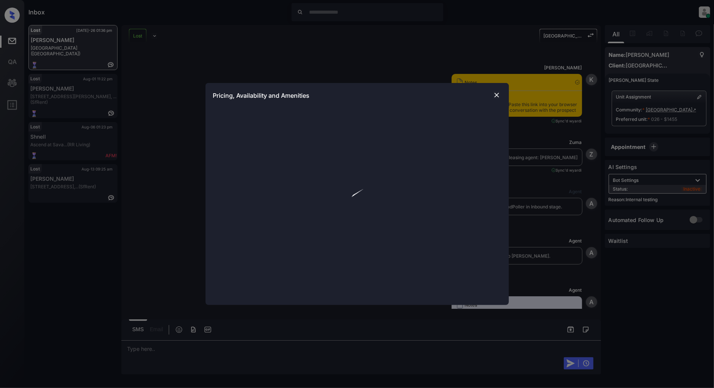
scroll to position [5090, 0]
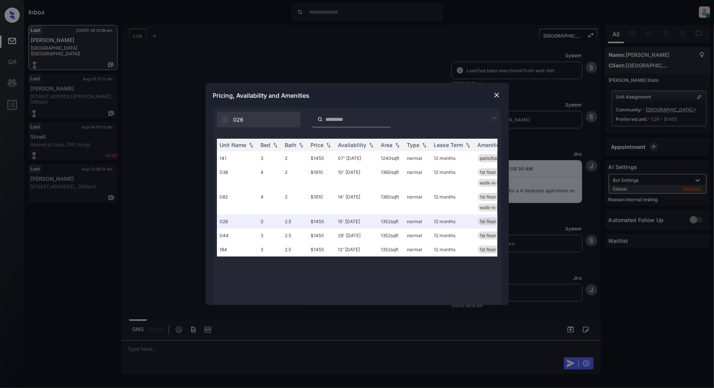
click at [495, 117] on img at bounding box center [494, 117] width 9 height 9
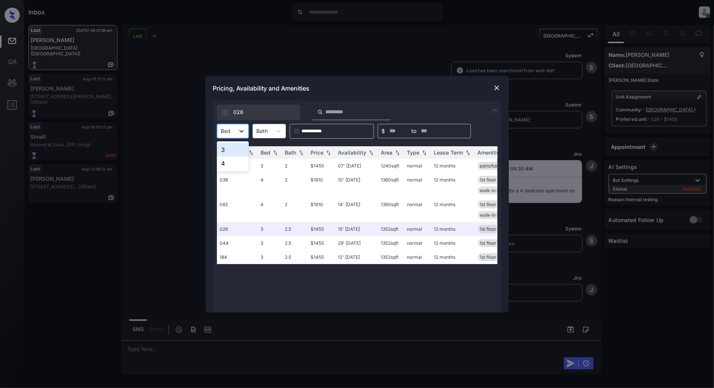
click at [241, 131] on icon at bounding box center [242, 131] width 8 height 8
click at [231, 163] on div "4" at bounding box center [233, 164] width 32 height 14
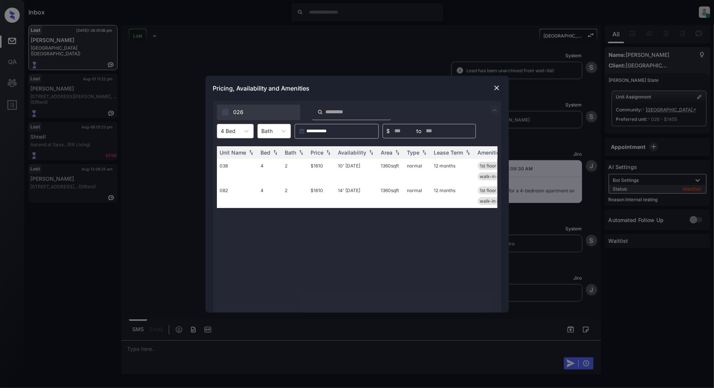
click at [499, 86] on img at bounding box center [497, 88] width 8 height 8
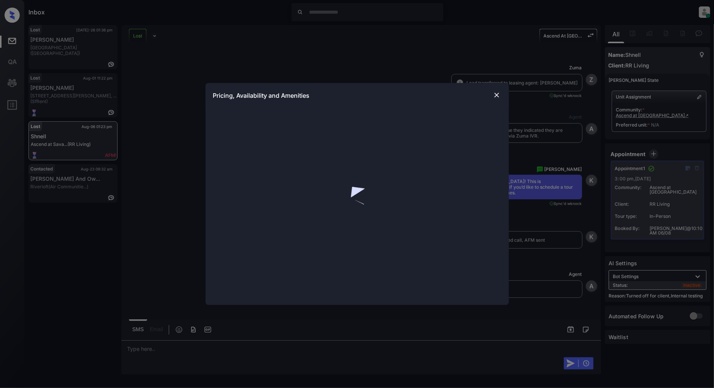
scroll to position [9913, 0]
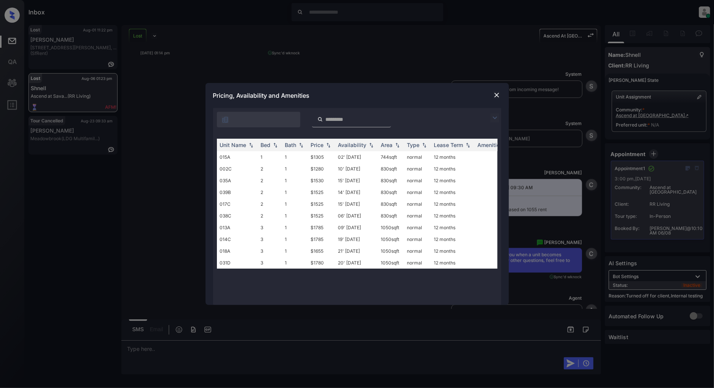
click at [495, 95] on img at bounding box center [497, 95] width 8 height 8
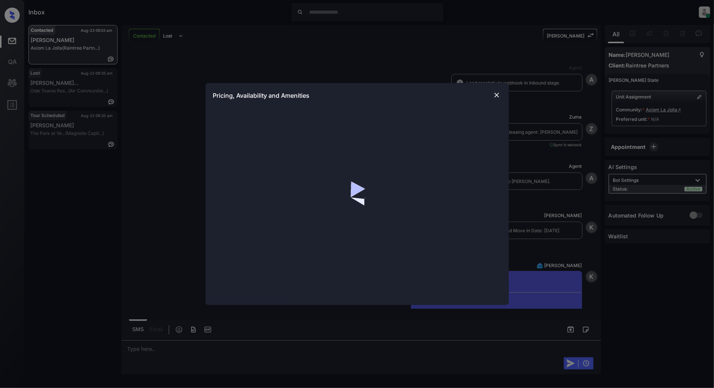
scroll to position [377, 0]
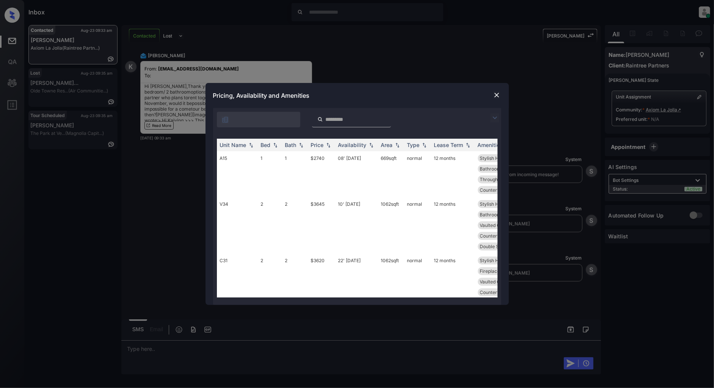
click at [498, 118] on img at bounding box center [494, 117] width 9 height 9
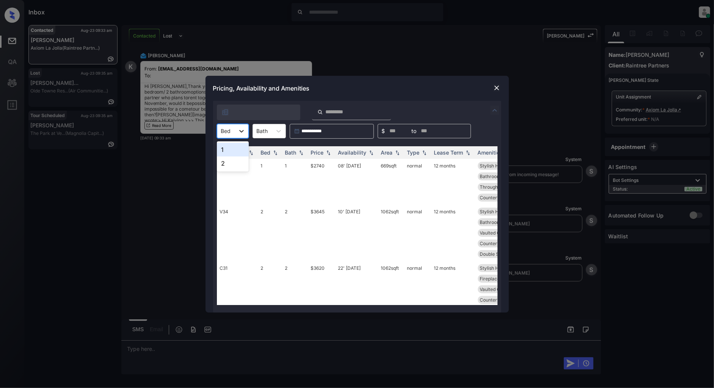
click at [243, 129] on icon at bounding box center [242, 131] width 8 height 8
click at [232, 161] on div "2" at bounding box center [233, 164] width 32 height 14
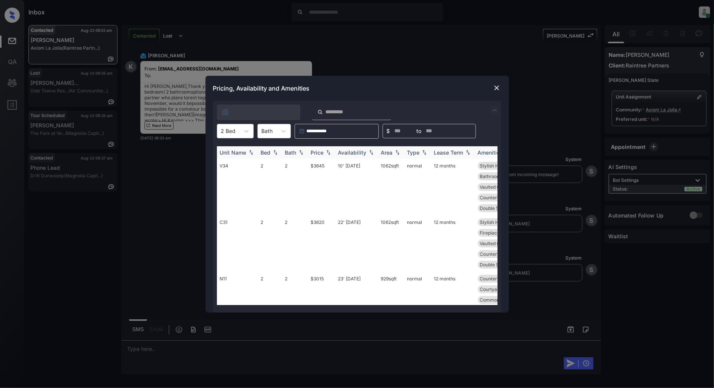
click at [330, 153] on img at bounding box center [328, 152] width 8 height 5
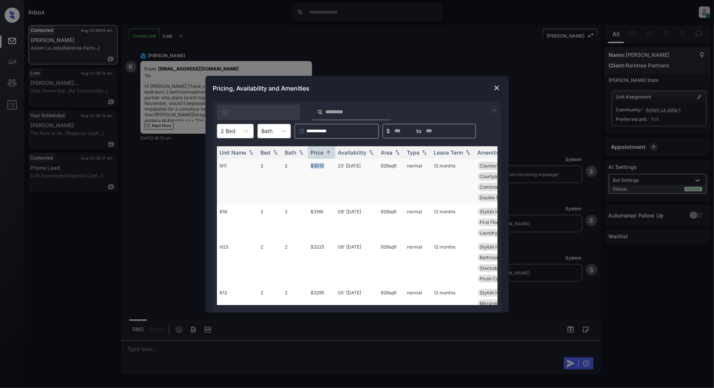
drag, startPoint x: 330, startPoint y: 164, endPoint x: 296, endPoint y: 164, distance: 34.1
click at [296, 164] on tr "N11 2 2 $3015 23' [DATE] 929 sqft normal 12 months Countertops - G... Walk-In C…" at bounding box center [415, 182] width 396 height 46
copy tr "$3015"
click at [496, 88] on img at bounding box center [497, 88] width 8 height 8
